Goal: Transaction & Acquisition: Book appointment/travel/reservation

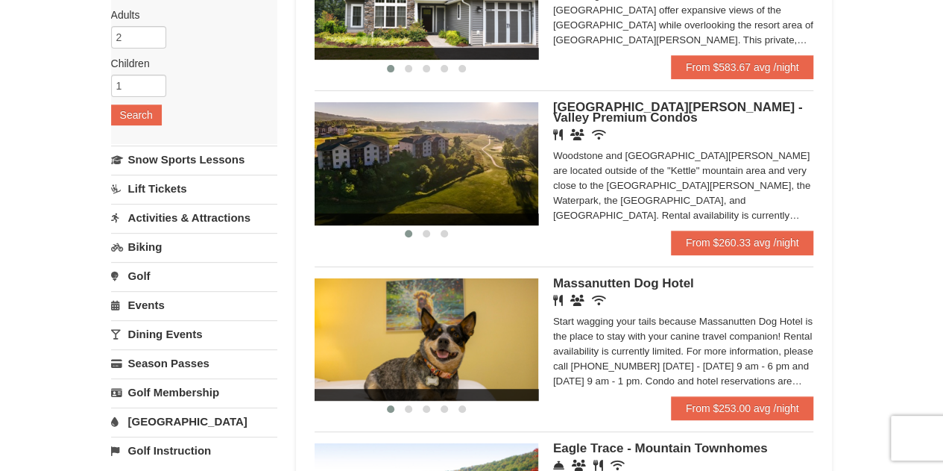
scroll to position [75, 0]
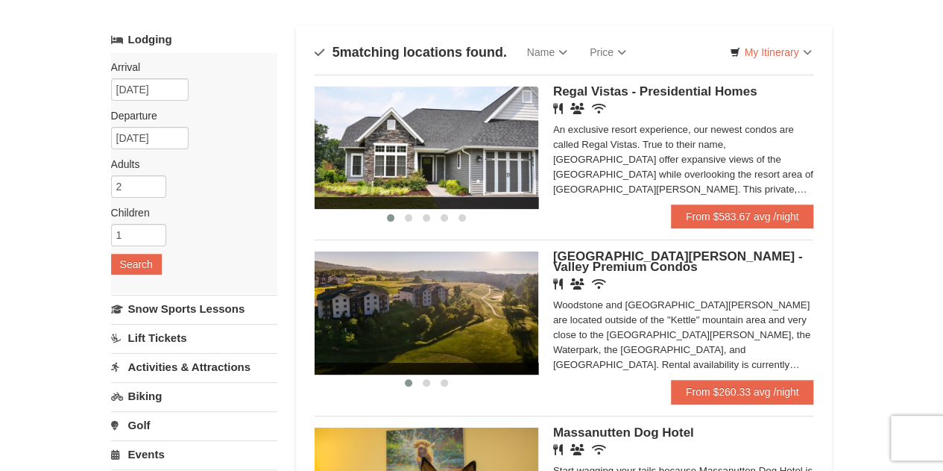
click at [638, 175] on div "An exclusive resort experience, our newest condos are called Regal Vistas. True…" at bounding box center [683, 159] width 261 height 75
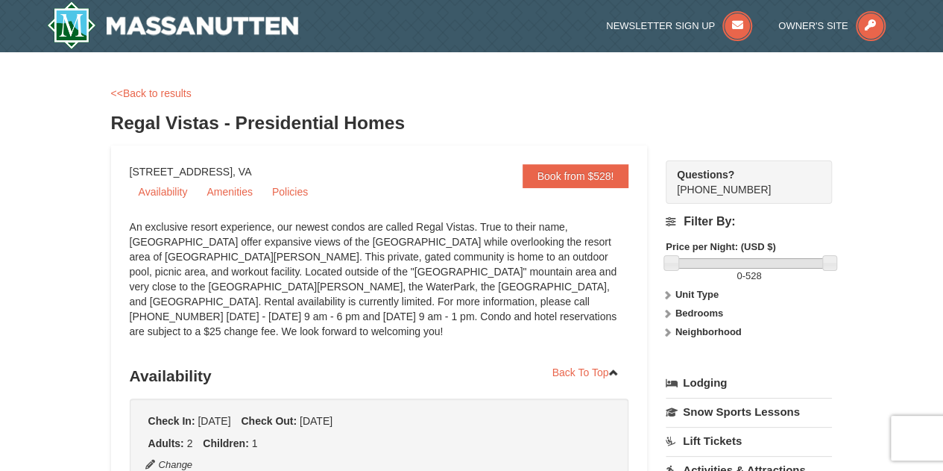
scroll to position [75, 0]
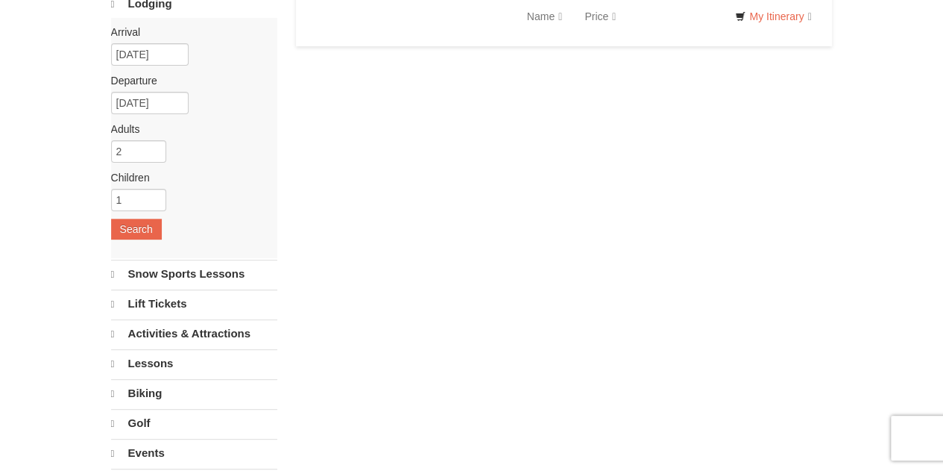
scroll to position [111, 0]
select select "10"
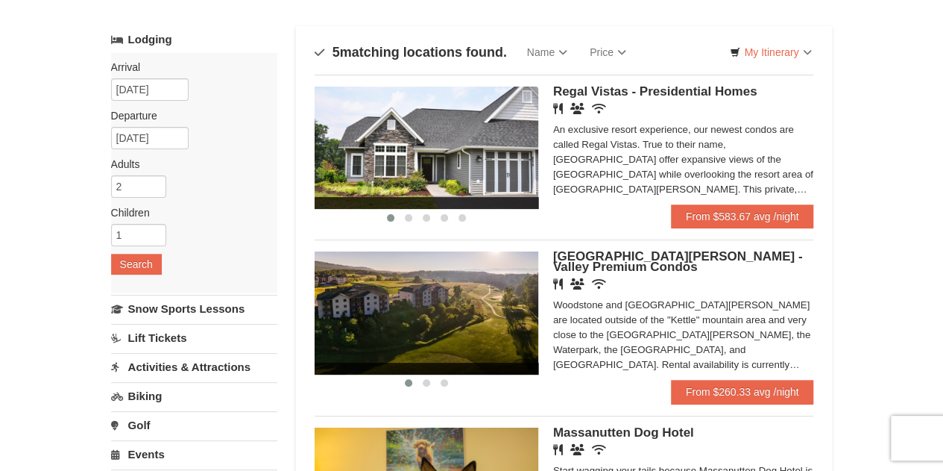
scroll to position [0, 0]
